Goal: Find specific page/section: Find specific page/section

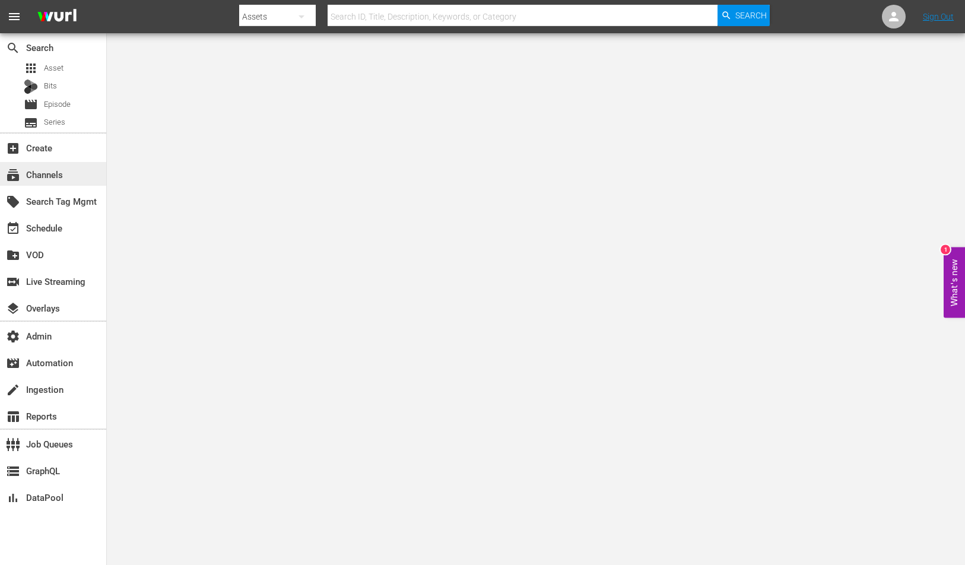
click at [75, 181] on div "subscriptions Channels" at bounding box center [53, 174] width 106 height 24
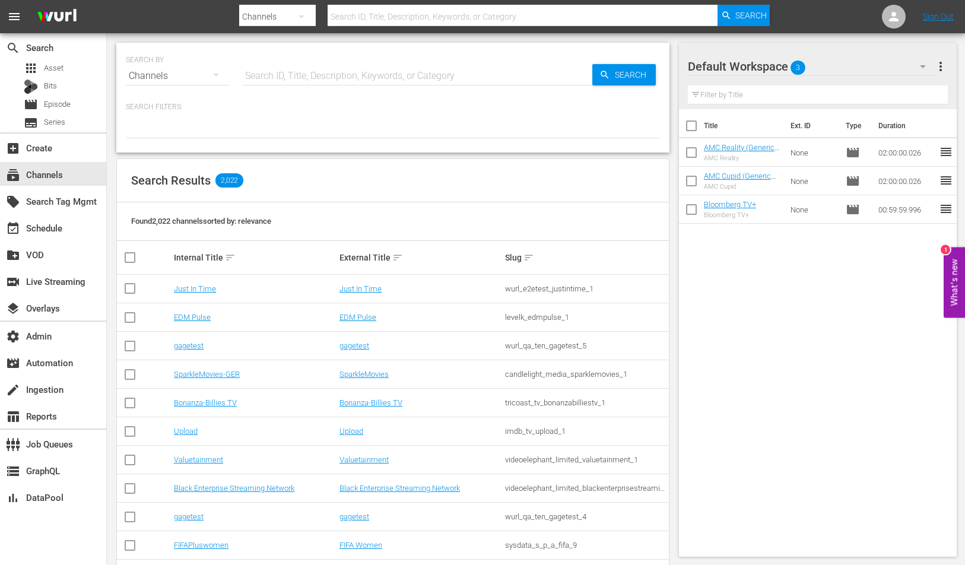
click at [367, 71] on input "text" at bounding box center [417, 76] width 350 height 28
paste input "scripps_bouncexl_1"
type input "scripps_bouncexl_1"
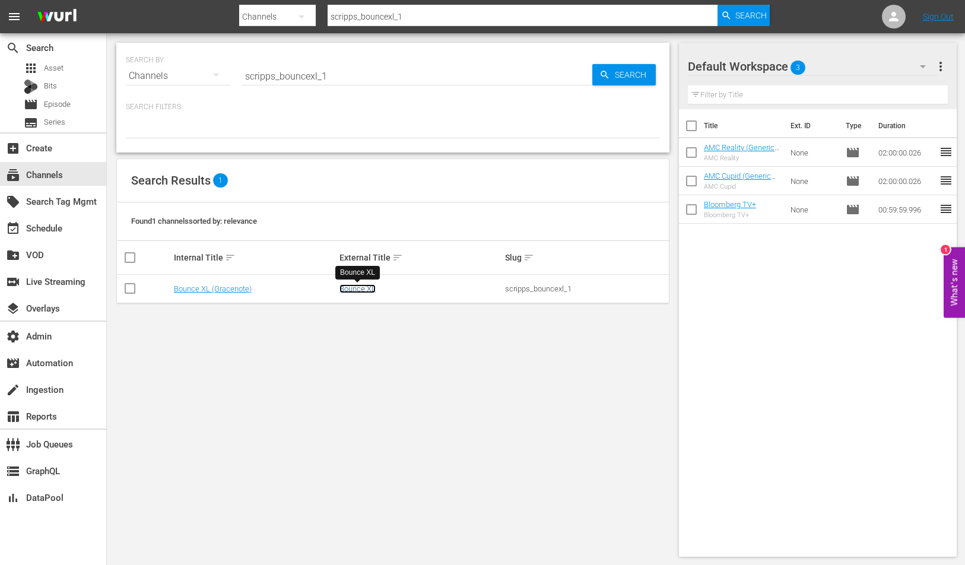
click at [365, 290] on link "Bounce XL" at bounding box center [358, 288] width 36 height 9
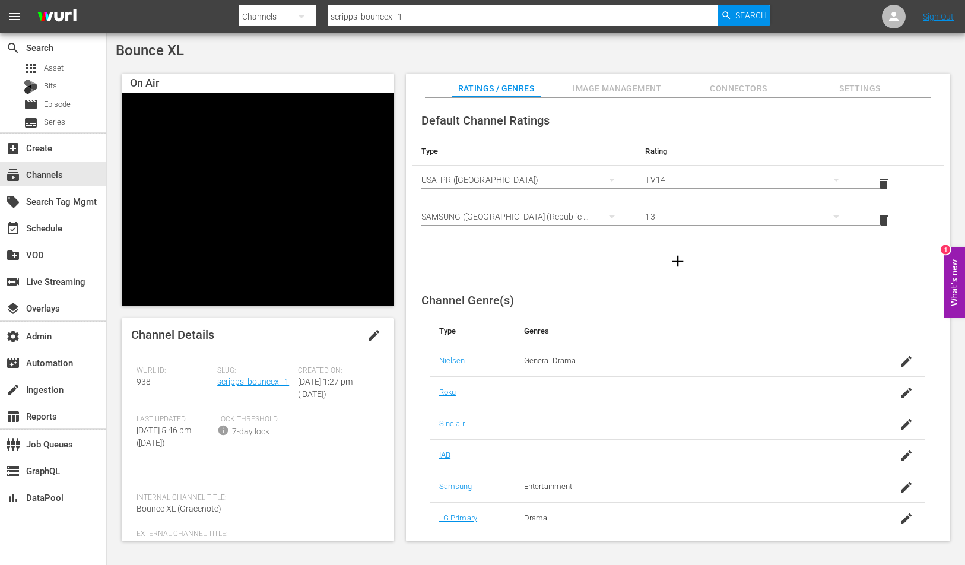
click at [387, 14] on input "scripps_bouncexl_1" at bounding box center [523, 16] width 390 height 28
paste input "cheddar_cheddar_3"
type input "cheddar_cheddar_3"
